Goal: Information Seeking & Learning: Learn about a topic

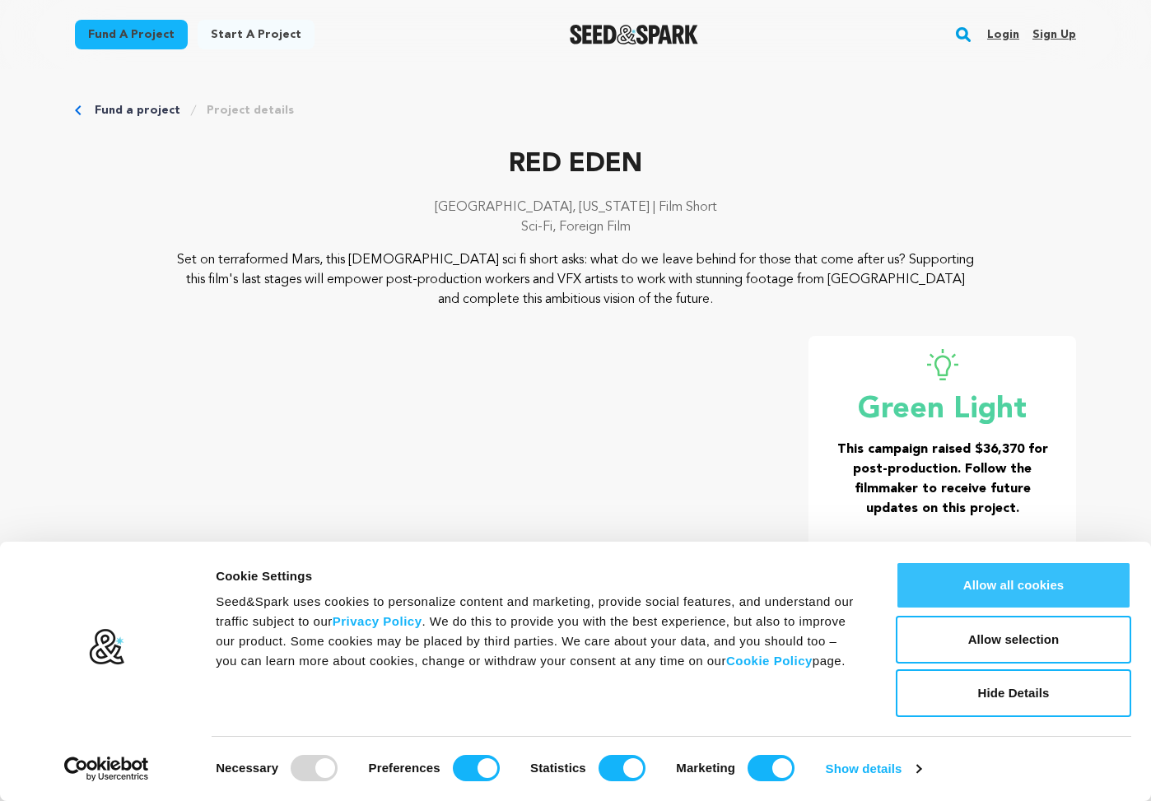
click at [986, 604] on button "Allow all cookies" at bounding box center [1013, 586] width 235 height 48
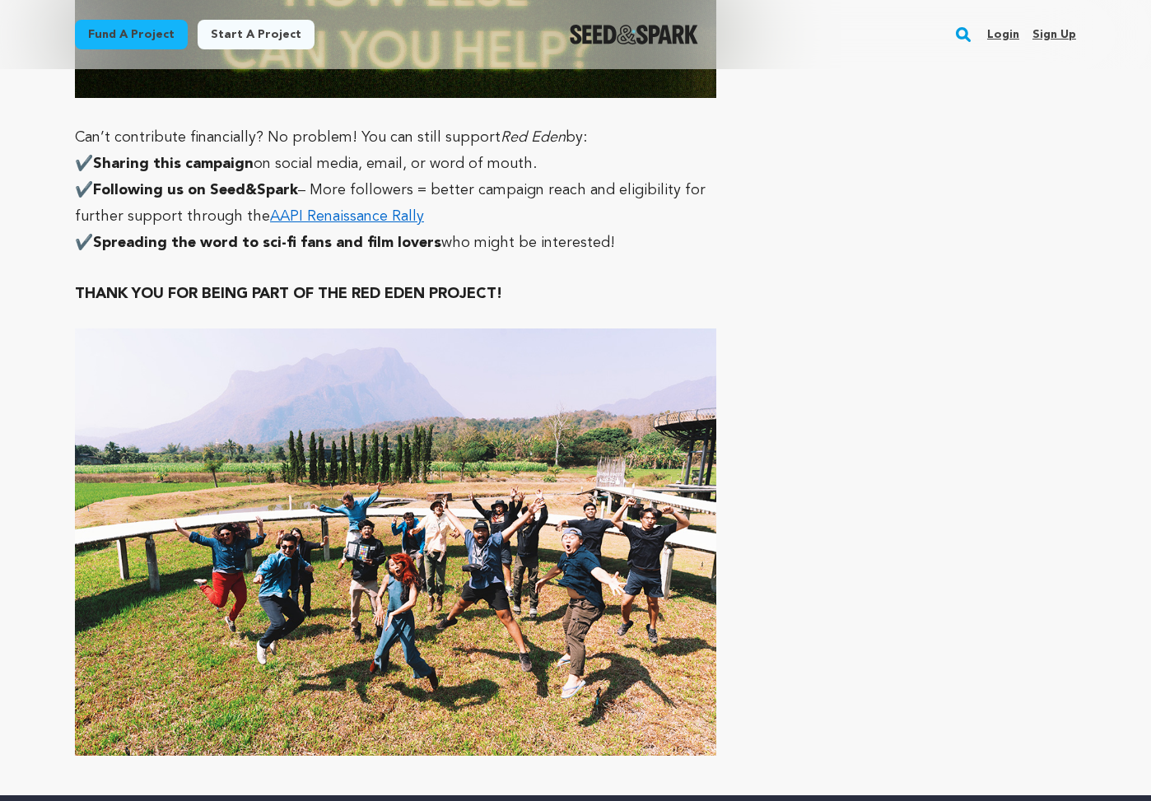
scroll to position [7957, 0]
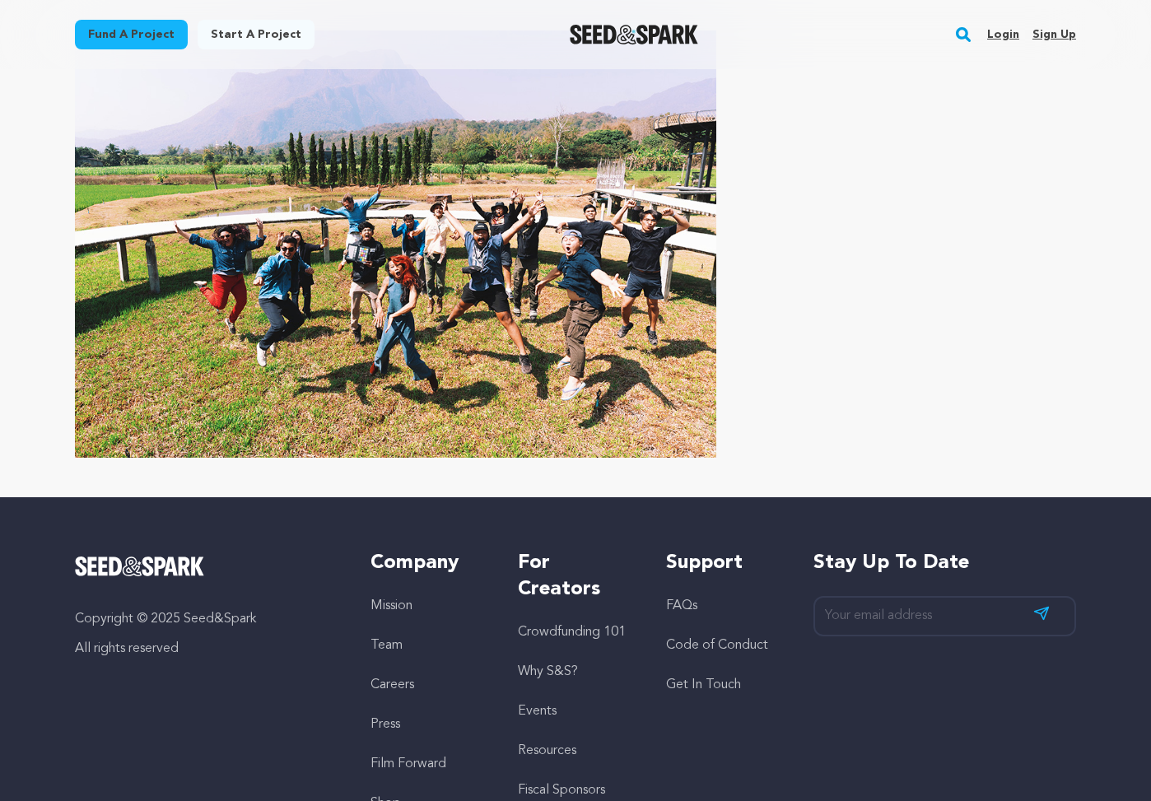
click at [550, 626] on link "Crowdfunding 101" at bounding box center [572, 632] width 108 height 13
click at [545, 665] on link "Why S&S?" at bounding box center [548, 671] width 60 height 13
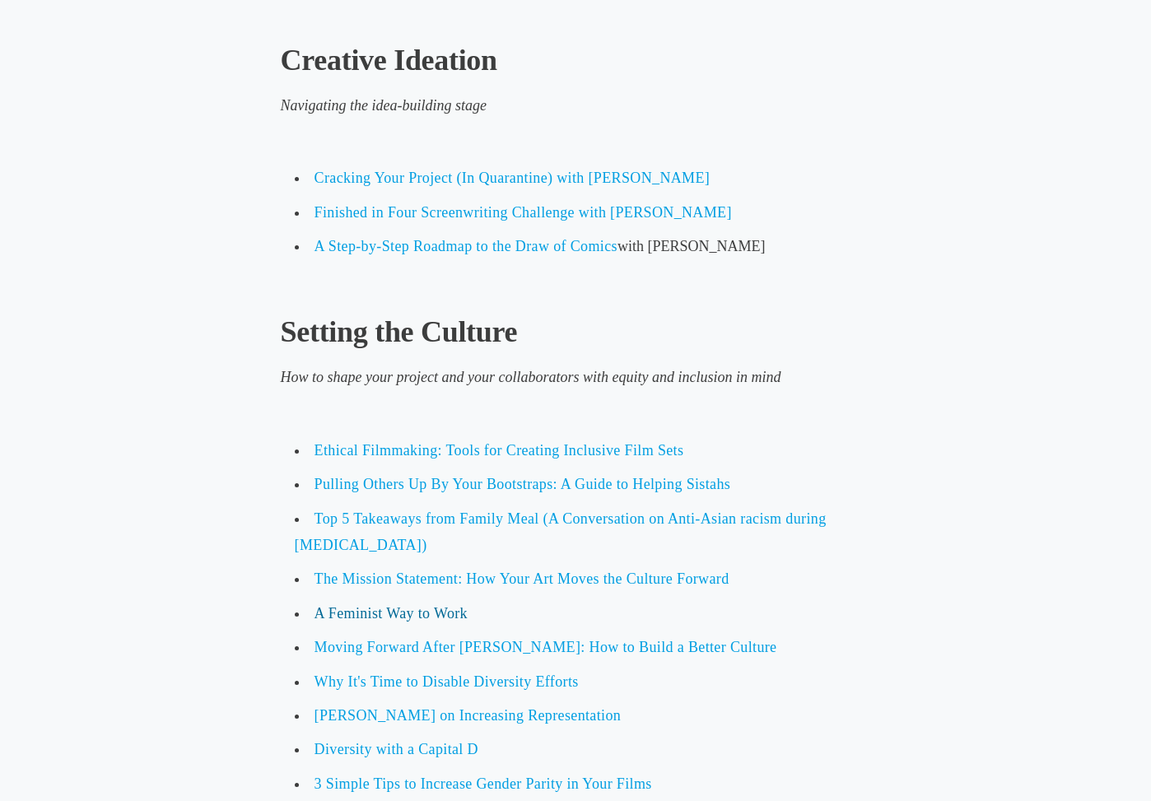
scroll to position [1407, 0]
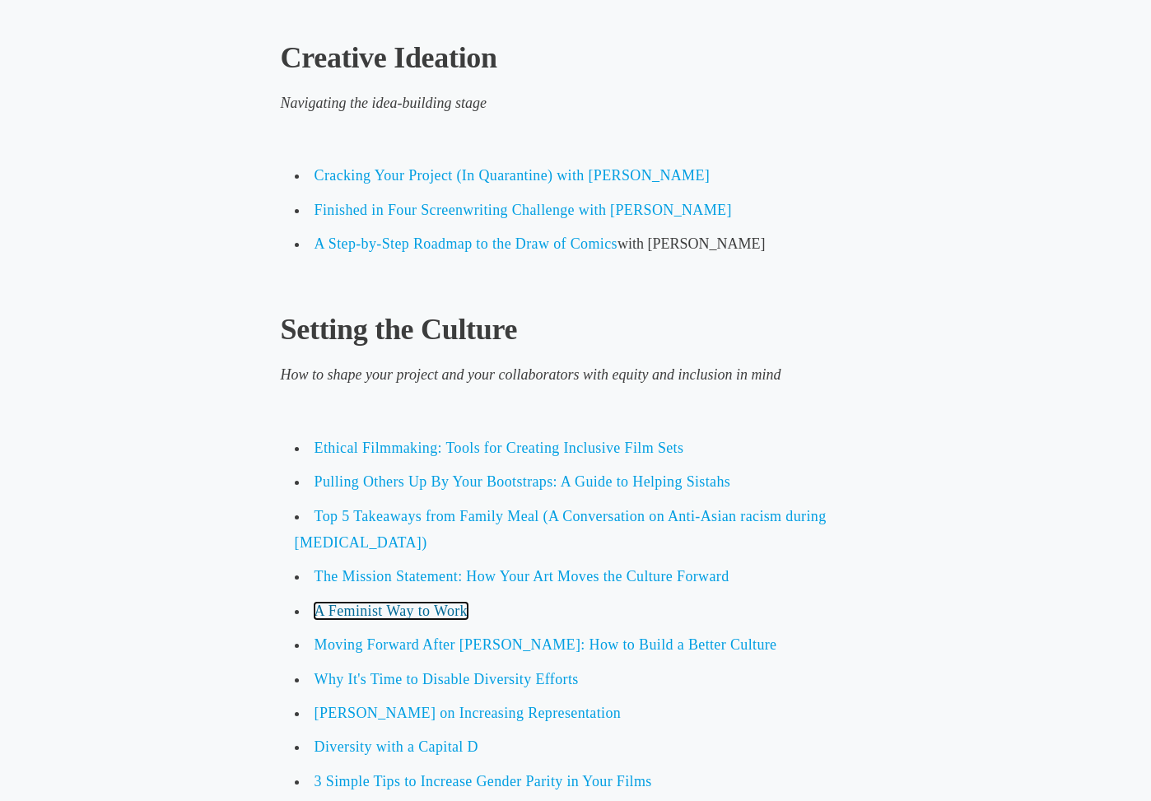
click at [412, 610] on span "A Feminist Way to Work" at bounding box center [391, 611] width 153 height 16
